Goal: Information Seeking & Learning: Learn about a topic

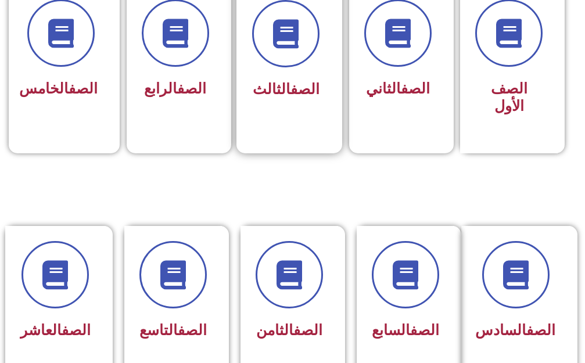
scroll to position [349, 0]
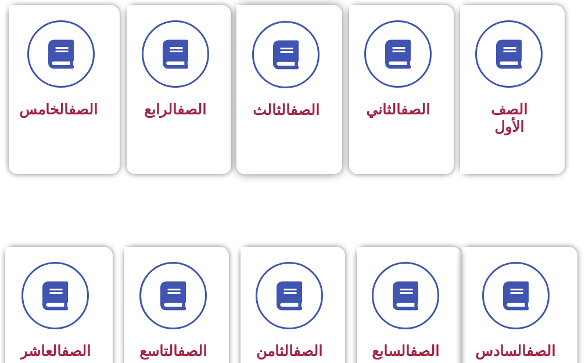
click at [295, 74] on span at bounding box center [285, 54] width 67 height 67
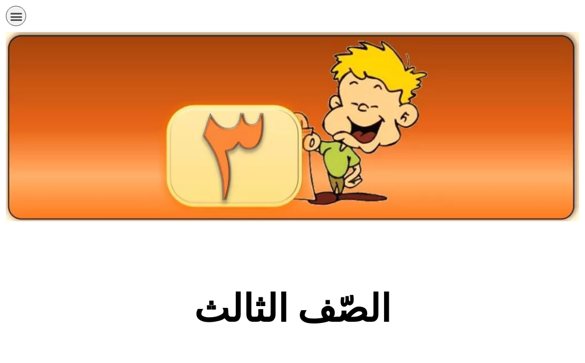
scroll to position [349, 0]
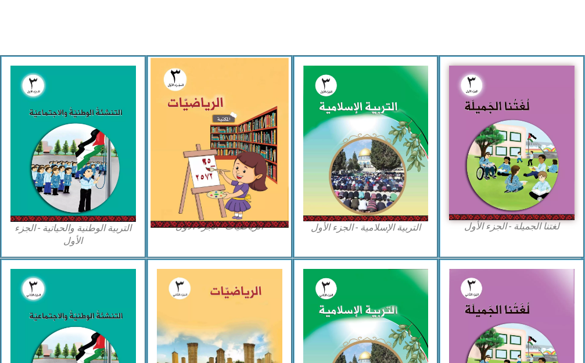
click at [254, 122] on img at bounding box center [220, 143] width 138 height 170
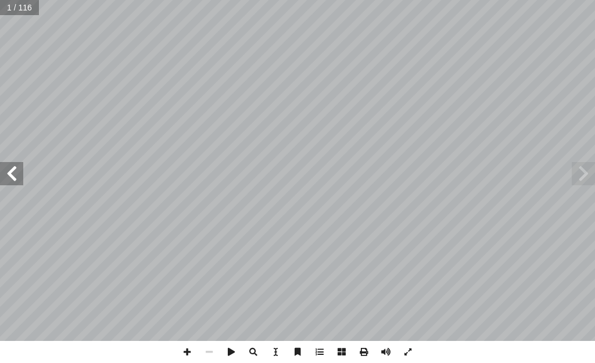
click at [11, 13] on input "text" at bounding box center [19, 7] width 38 height 15
type input "**"
click at [580, 179] on span at bounding box center [583, 173] width 23 height 23
click at [9, 182] on span at bounding box center [11, 173] width 23 height 23
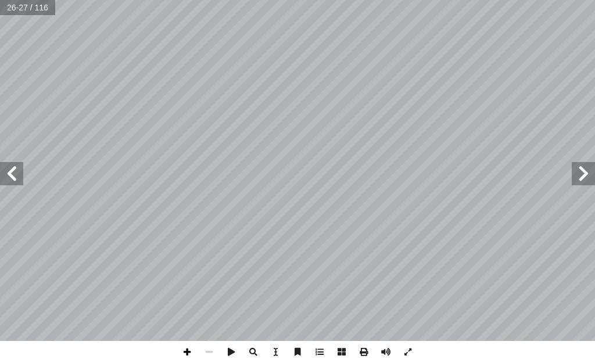
click at [187, 348] on span at bounding box center [187, 352] width 22 height 22
